Goal: Find contact information: Obtain details needed to contact an individual or organization

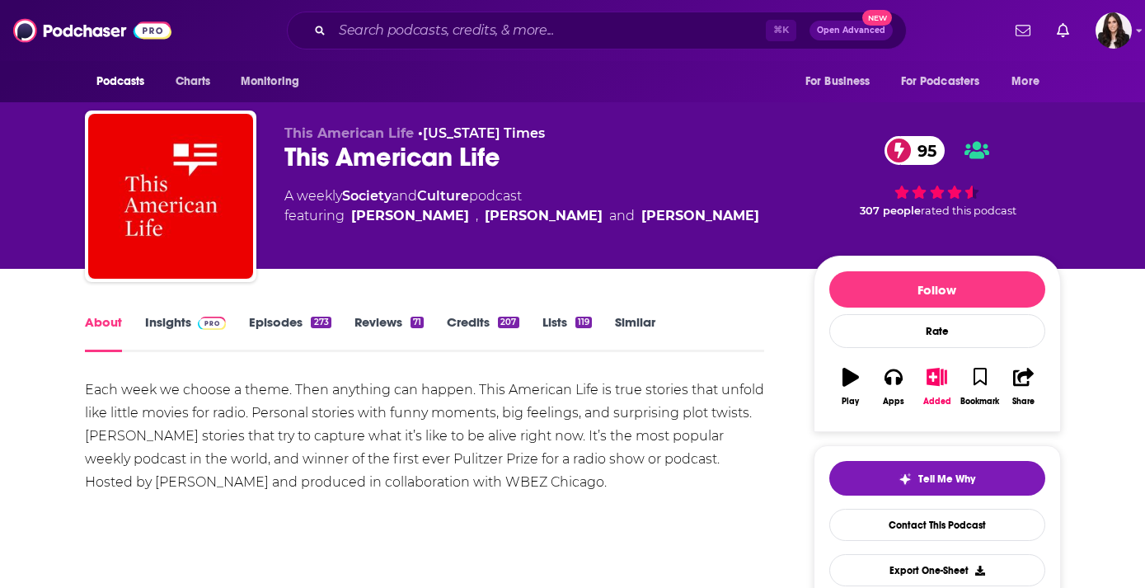
click at [184, 327] on link "Insights" at bounding box center [186, 333] width 82 height 38
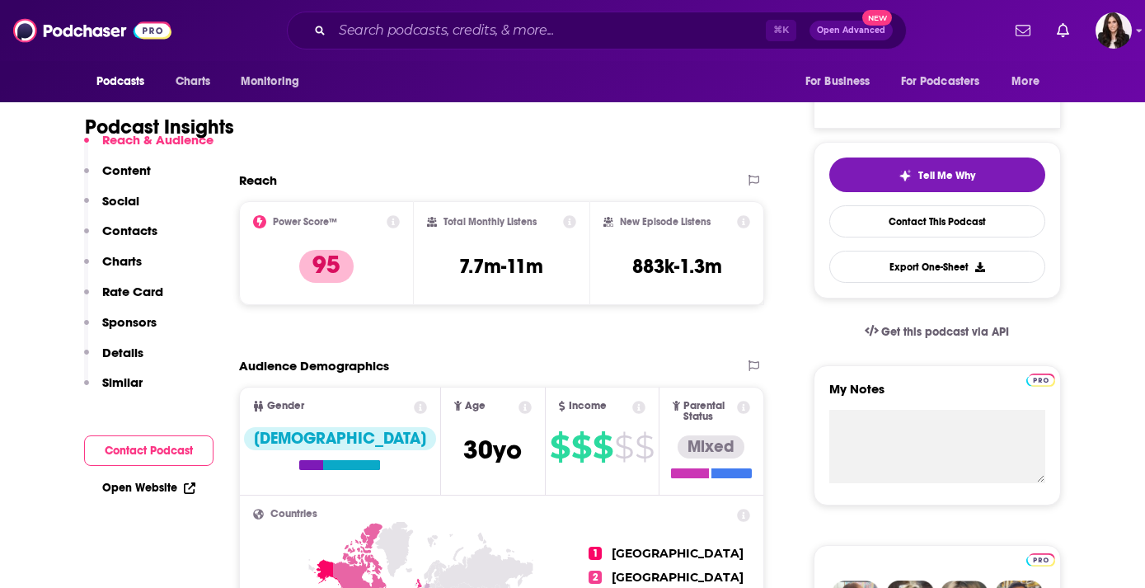
click at [135, 230] on p "Contacts" at bounding box center [129, 231] width 55 height 16
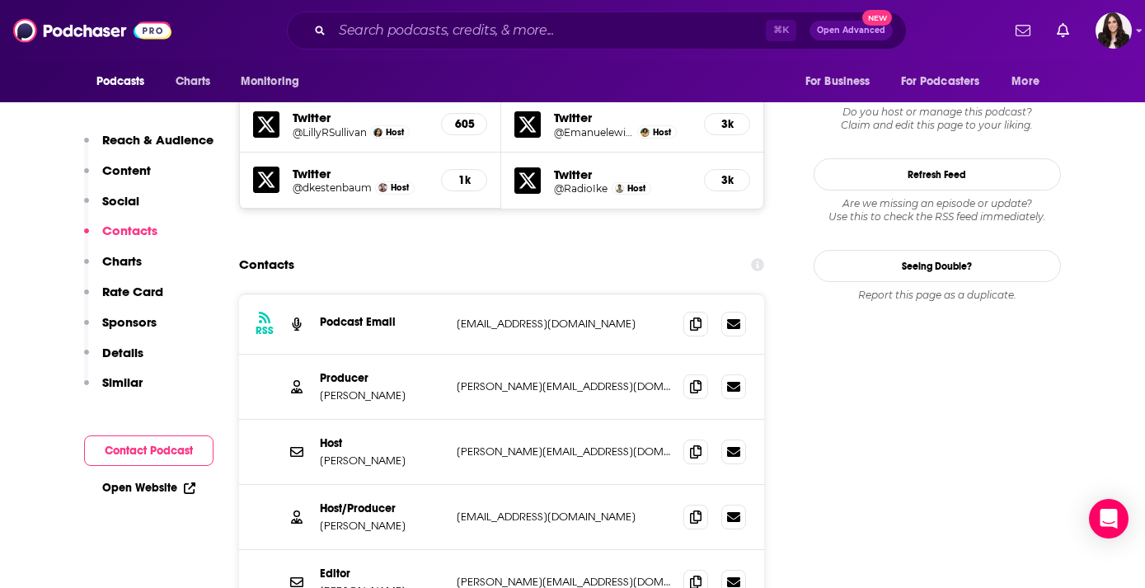
scroll to position [1680, 0]
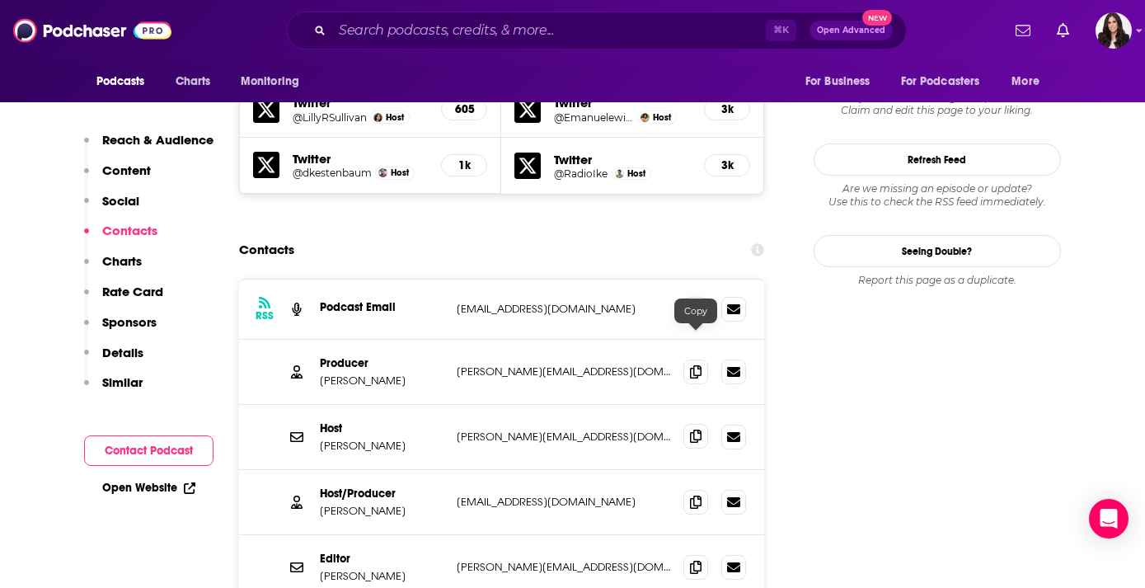
click at [698, 430] on icon at bounding box center [696, 436] width 12 height 13
click at [694, 296] on span at bounding box center [696, 308] width 25 height 25
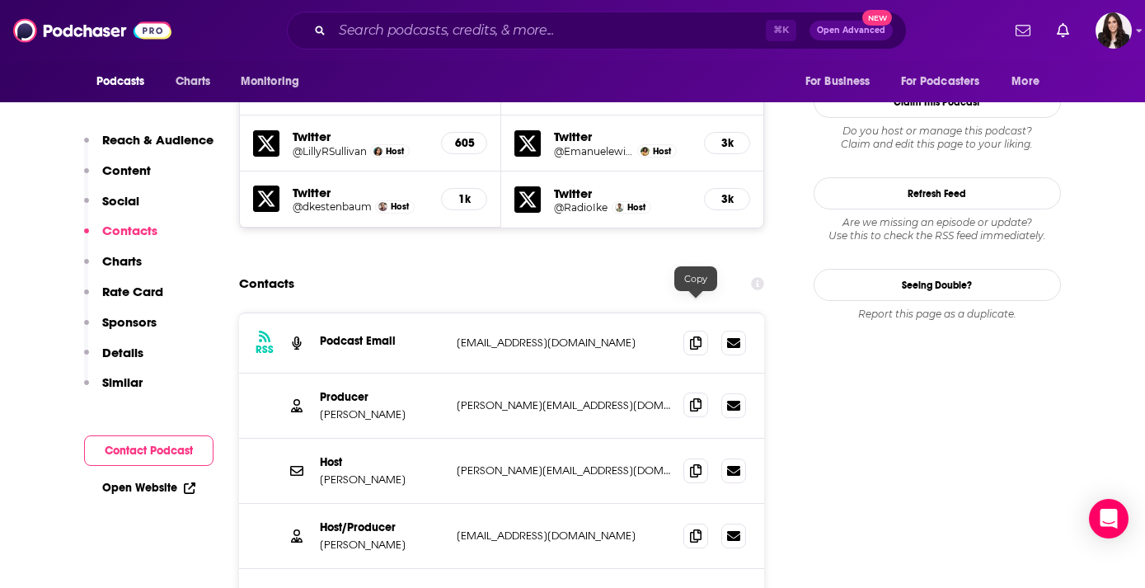
scroll to position [1644, 0]
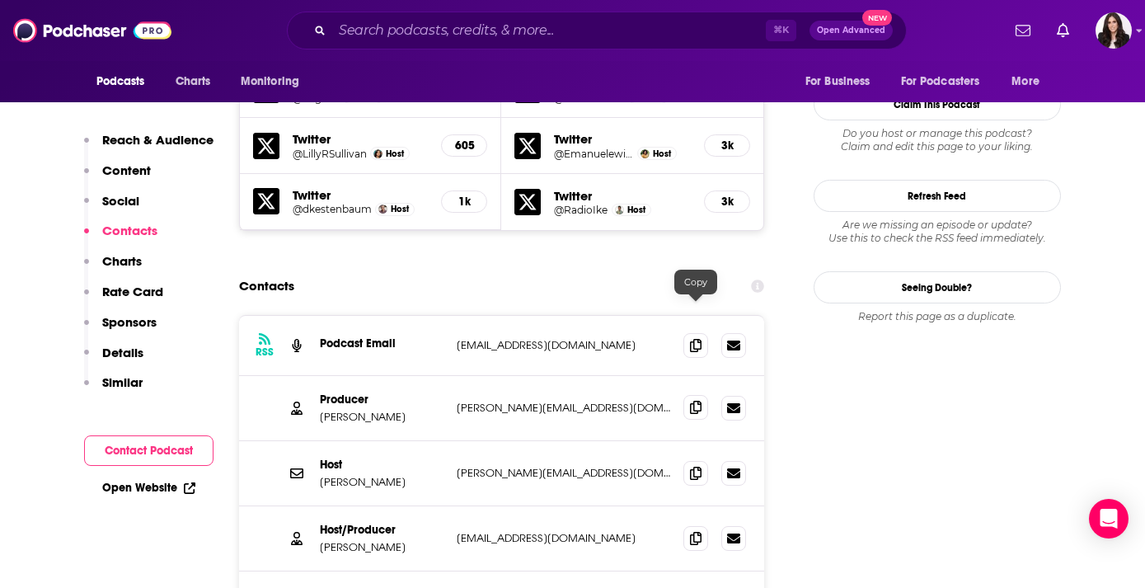
click at [694, 401] on icon at bounding box center [696, 407] width 12 height 13
click at [701, 531] on icon at bounding box center [696, 537] width 12 height 13
